Goal: Task Accomplishment & Management: Manage account settings

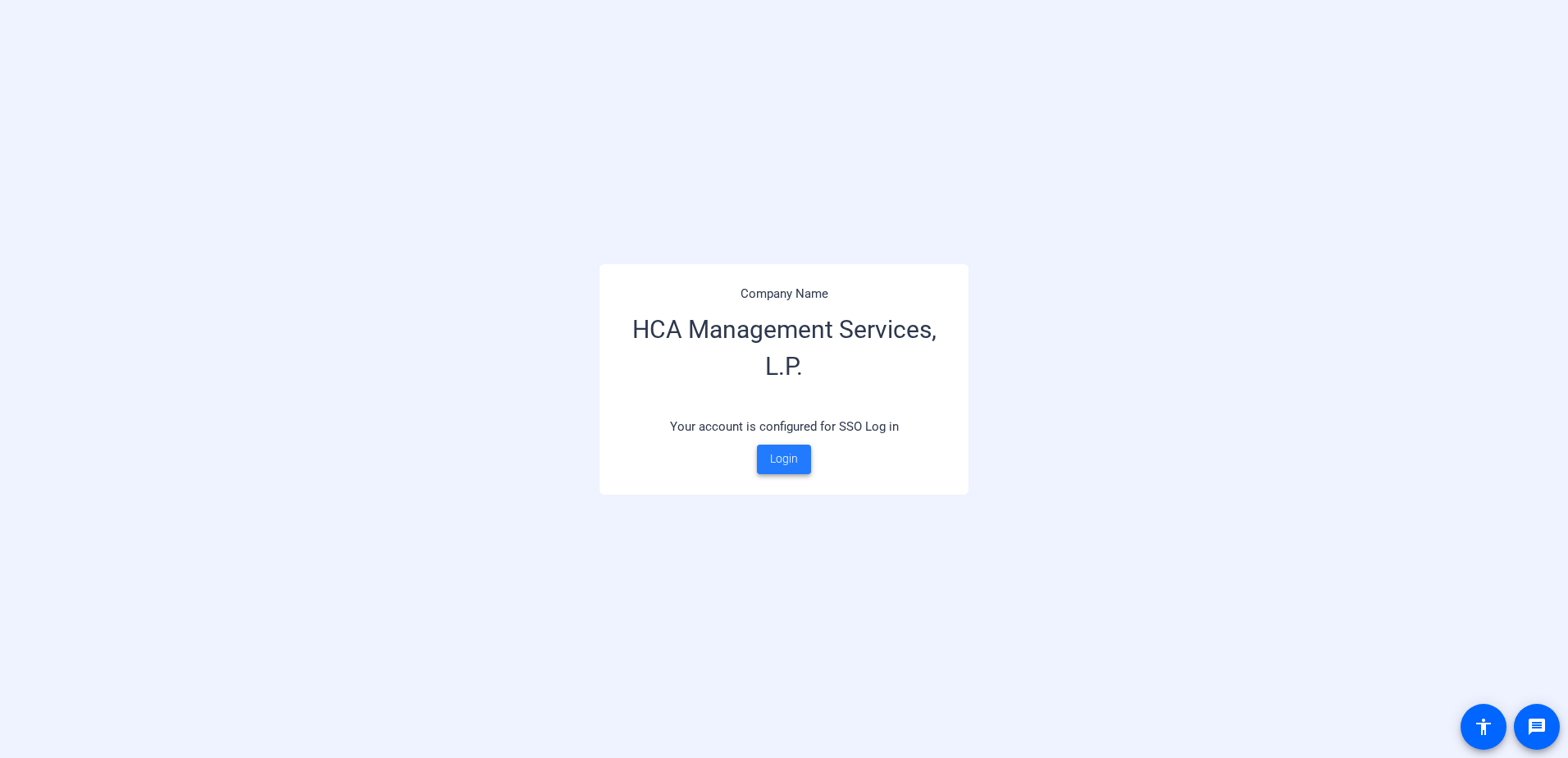
click at [796, 463] on span "Login" at bounding box center [783, 459] width 28 height 17
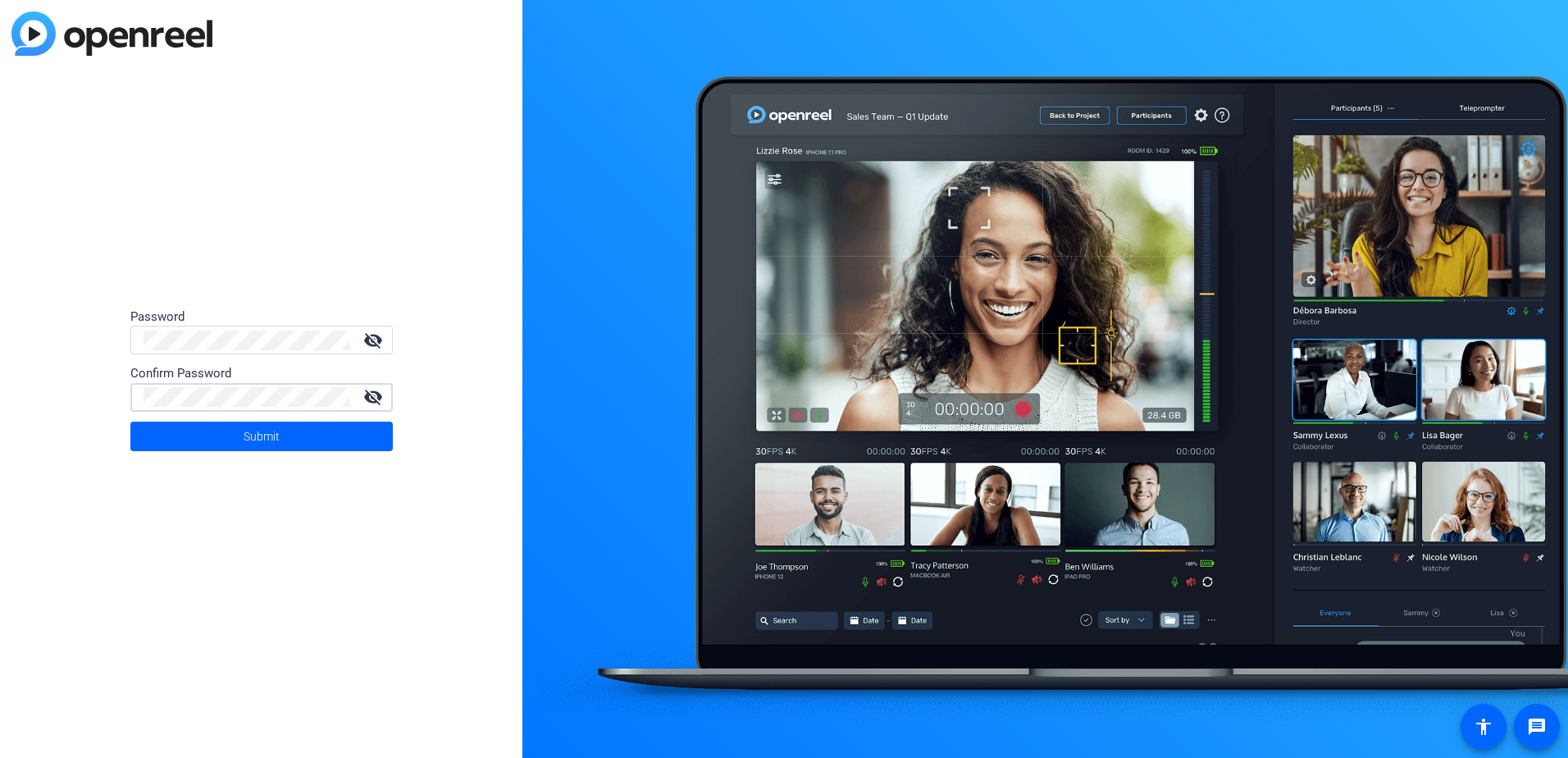
click at [7, 379] on div "Password visibility_off Confirm Password visibility_off Submit" at bounding box center [261, 379] width 522 height 758
click at [75, 398] on div "Password visibility_off Confirm Password visibility_off Submit" at bounding box center [261, 379] width 522 height 758
click at [362, 346] on mat-icon "visibility_off" at bounding box center [373, 340] width 40 height 19
click at [87, 323] on div "Password visibility Confirm Password visibility_off Submit" at bounding box center [261, 379] width 522 height 758
click at [224, 437] on span at bounding box center [261, 436] width 262 height 40
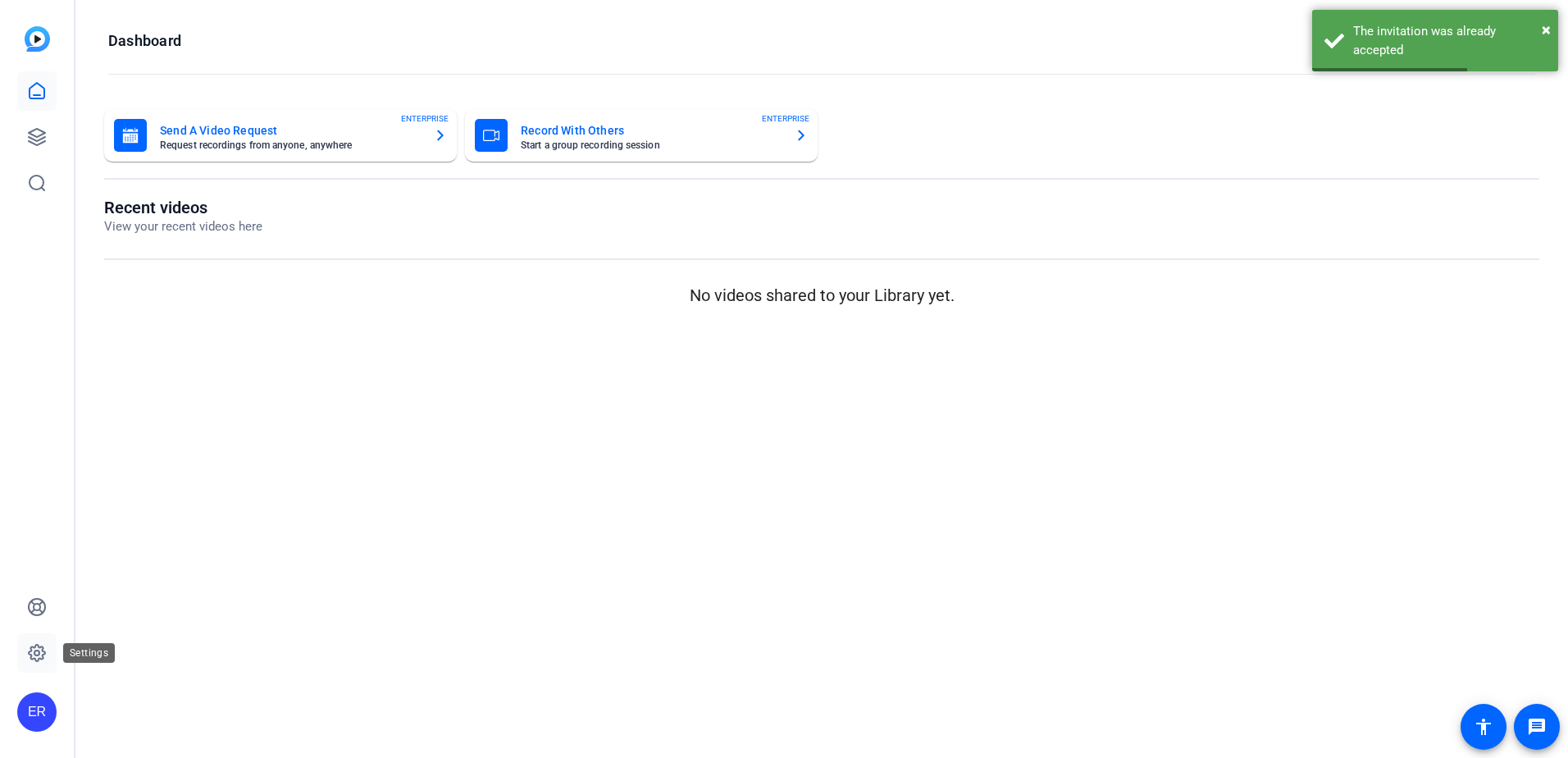
click at [39, 580] on icon at bounding box center [37, 653] width 16 height 16
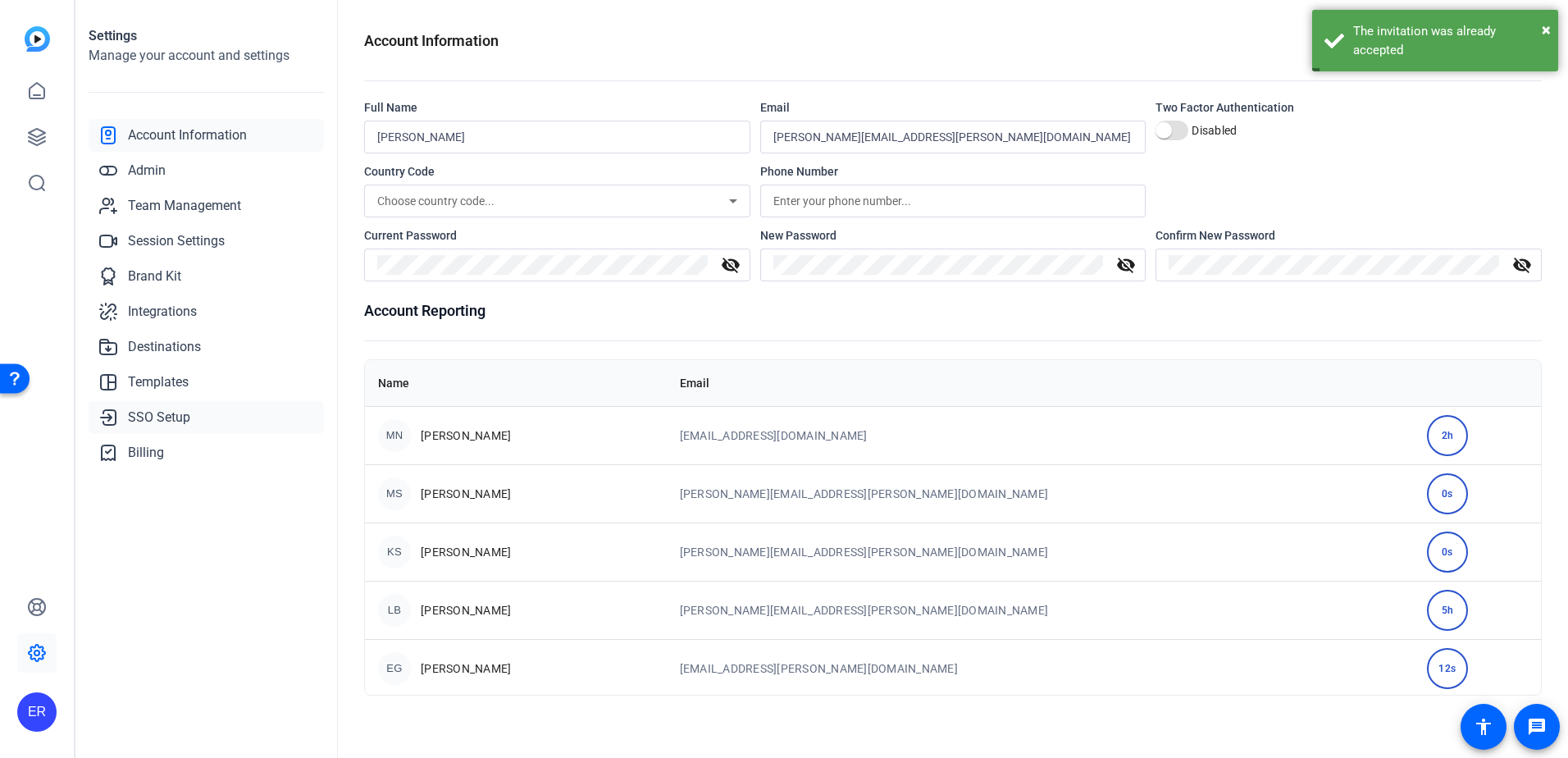
click at [155, 420] on span "SSO Setup" at bounding box center [159, 417] width 62 height 19
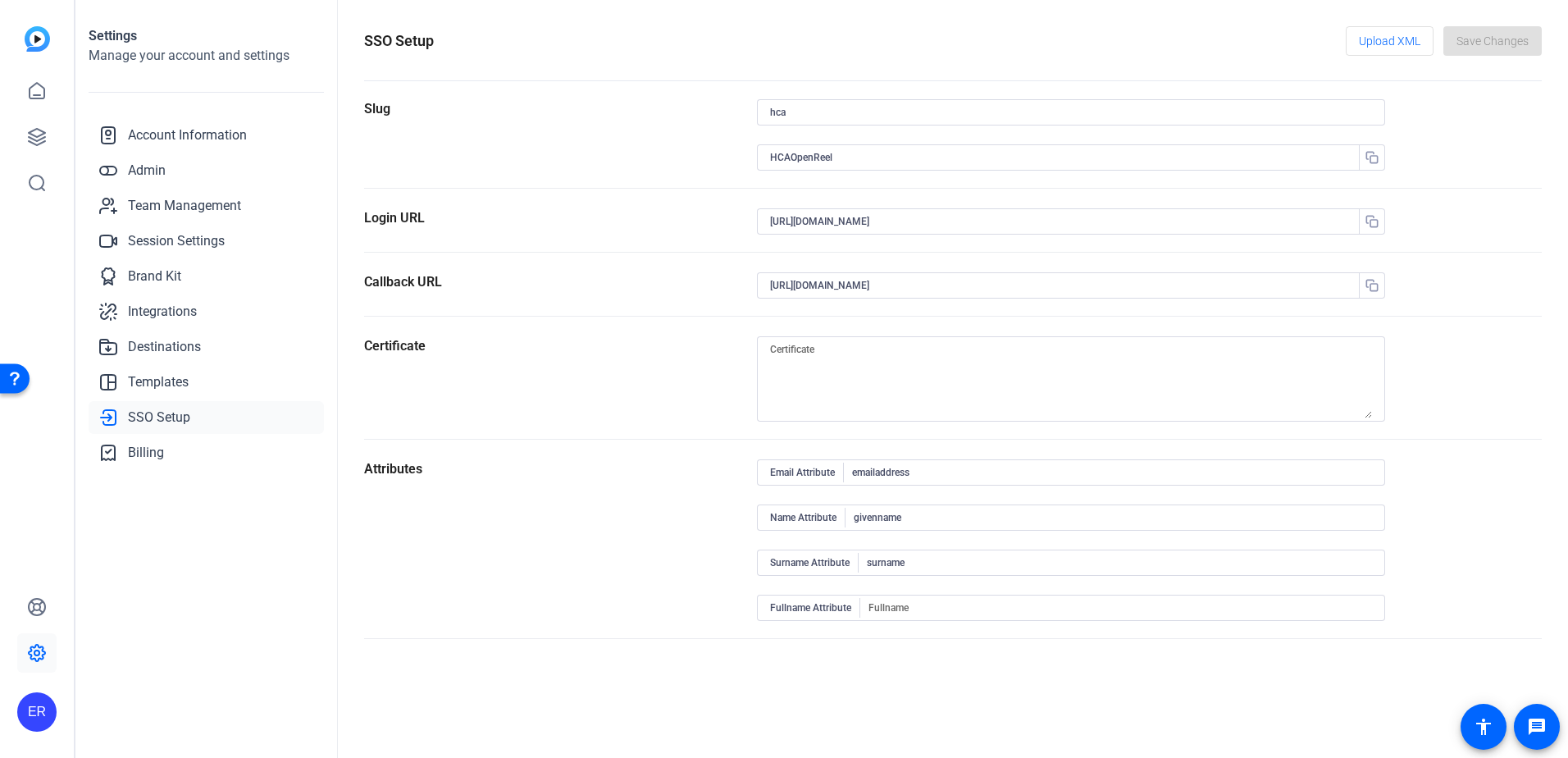
click at [618, 580] on div "SSO Setup Upload XML Save Changes Slug hca HCAOpenReel Login URL https://login.…" at bounding box center [952, 379] width 1230 height 758
click at [49, 580] on link at bounding box center [37, 606] width 40 height 40
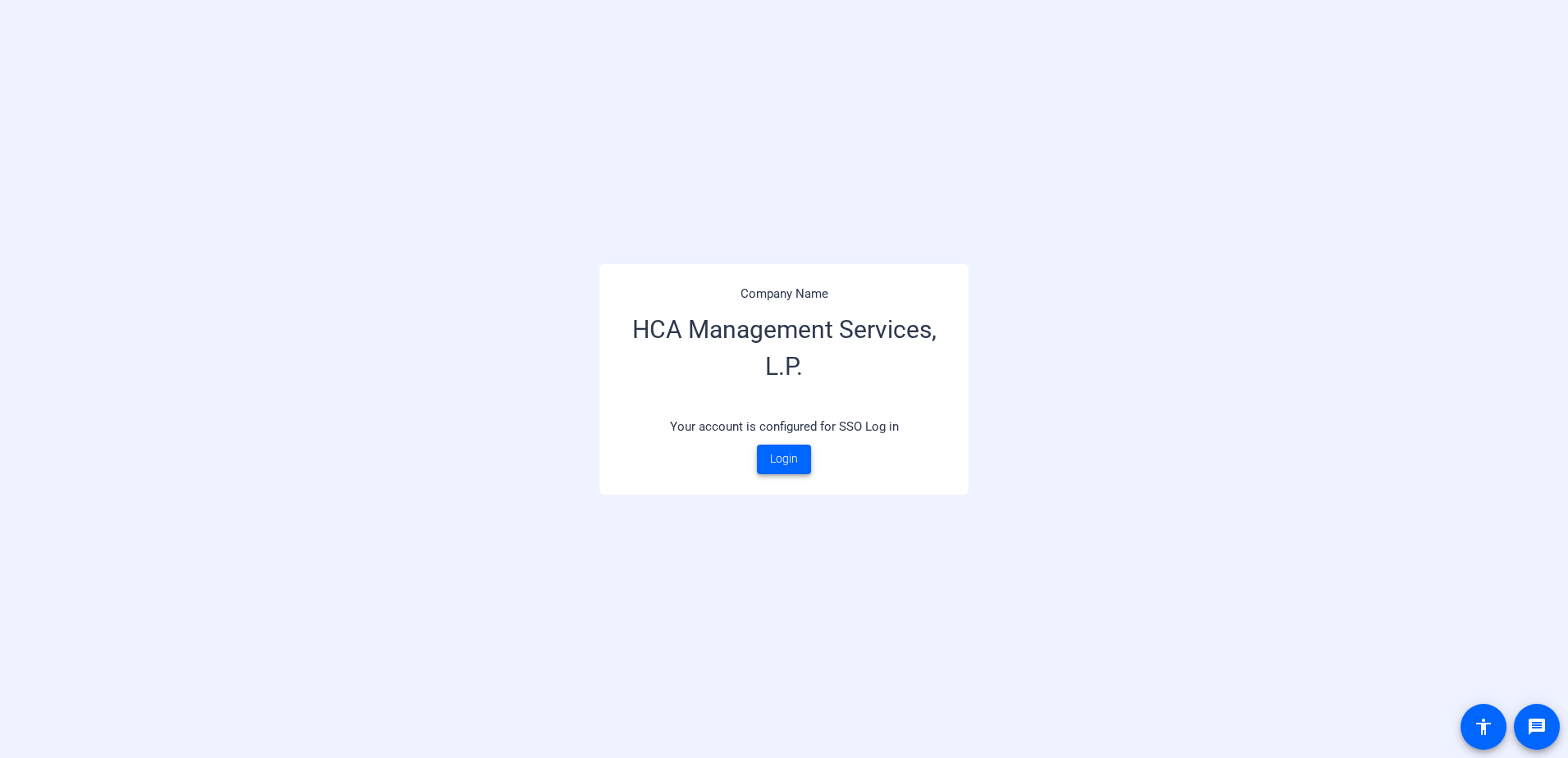
drag, startPoint x: 785, startPoint y: 463, endPoint x: 769, endPoint y: 575, distance: 113.1
click at [785, 463] on span "Login" at bounding box center [783, 459] width 28 height 17
